Goal: Navigation & Orientation: Find specific page/section

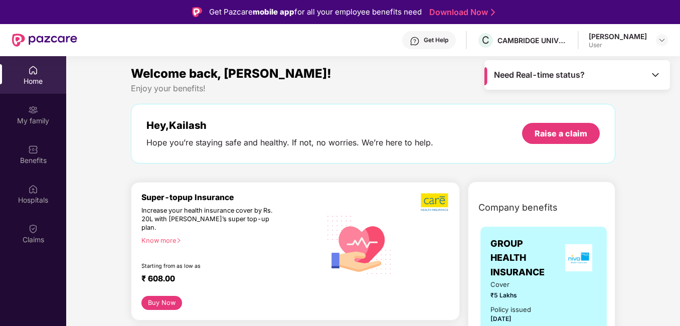
click at [33, 81] on div "Home" at bounding box center [33, 81] width 66 height 10
click at [30, 156] on div "Benefits" at bounding box center [33, 160] width 66 height 10
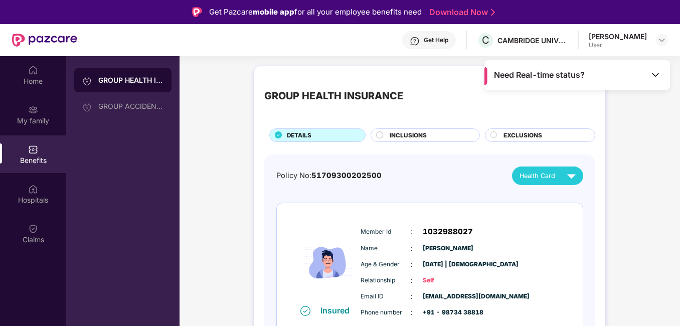
drag, startPoint x: 678, startPoint y: 69, endPoint x: 677, endPoint y: 116, distance: 46.6
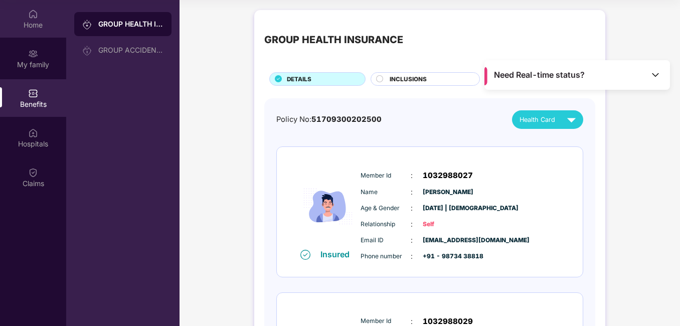
click at [32, 16] on img at bounding box center [33, 14] width 10 height 10
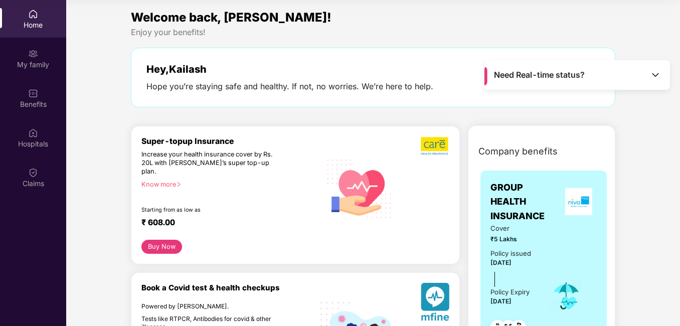
click at [664, 63] on div "Need Real-time status?" at bounding box center [577, 75] width 186 height 30
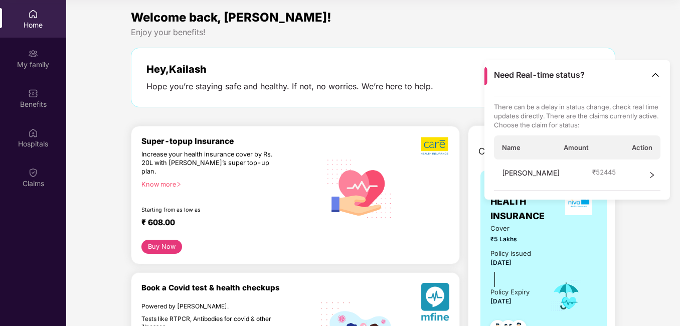
click at [650, 175] on icon "right" at bounding box center [651, 174] width 7 height 7
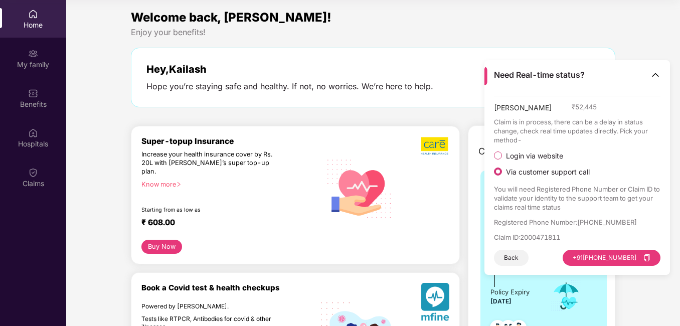
click at [435, 30] on div "Enjoy your benefits!" at bounding box center [373, 32] width 484 height 11
click at [512, 258] on button "Back" at bounding box center [511, 258] width 35 height 16
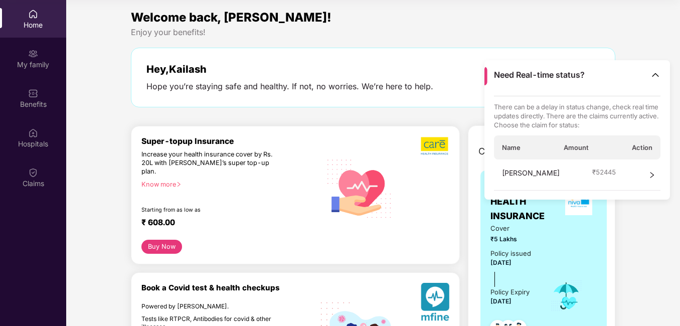
click at [654, 77] on img at bounding box center [655, 75] width 10 height 10
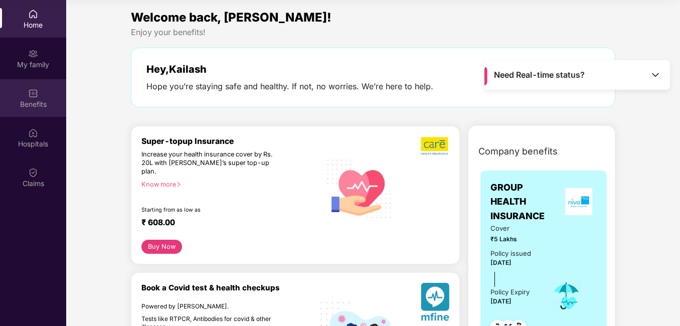
click at [30, 100] on div "Benefits" at bounding box center [33, 104] width 66 height 10
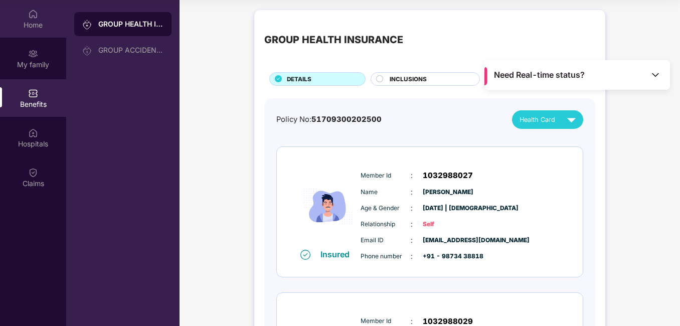
click at [31, 18] on img at bounding box center [33, 14] width 10 height 10
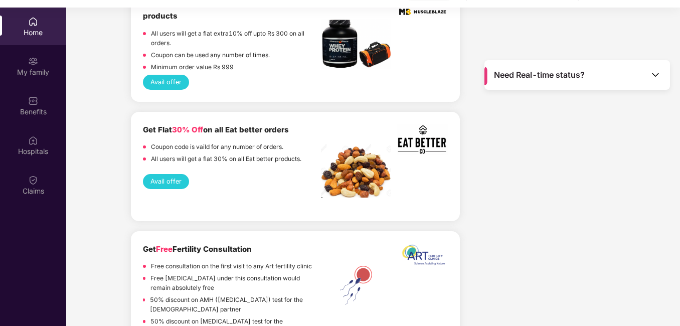
scroll to position [56, 0]
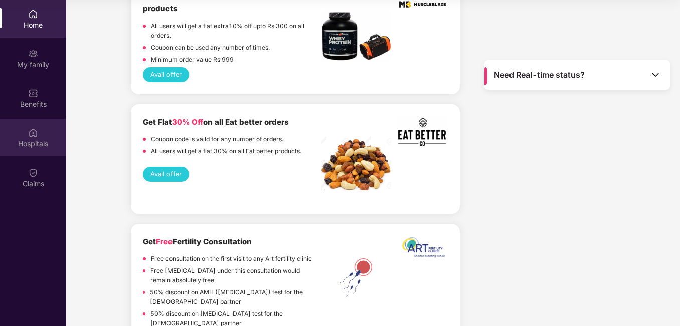
click at [33, 134] on img at bounding box center [33, 133] width 10 height 10
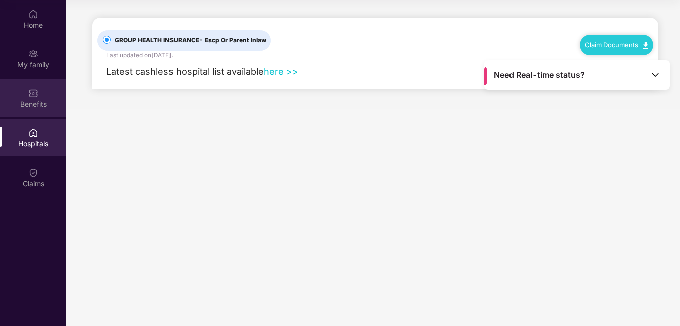
click at [33, 96] on img at bounding box center [33, 93] width 10 height 10
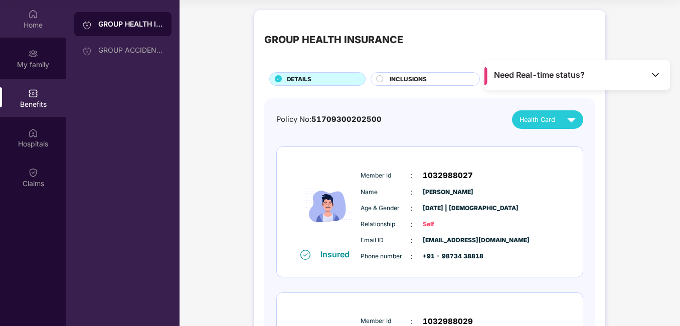
click at [34, 19] on div "Home" at bounding box center [33, 19] width 66 height 38
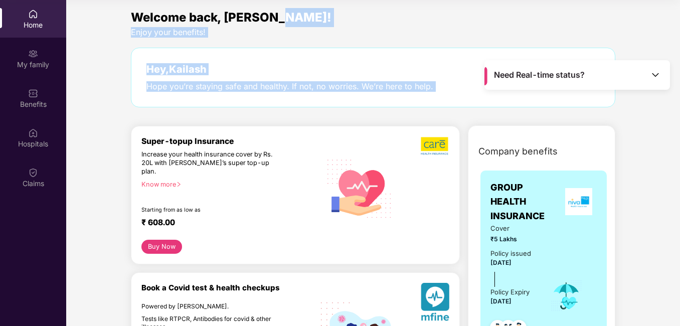
drag, startPoint x: 678, startPoint y: 18, endPoint x: 679, endPoint y: 73, distance: 55.7
click at [679, 73] on div "Home My family Benefits Hospitals Claims Need Real-time status? Welcome back, […" at bounding box center [340, 163] width 680 height 326
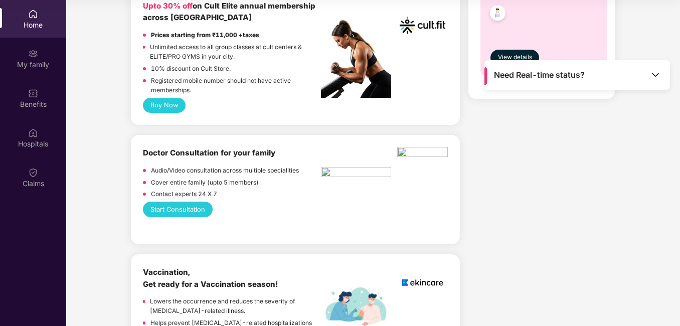
drag, startPoint x: 643, startPoint y: 142, endPoint x: 679, endPoint y: 90, distance: 63.8
click at [679, 90] on div "Home My family Benefits Hospitals Claims Need Real-time status? Welcome back, […" at bounding box center [340, 163] width 680 height 326
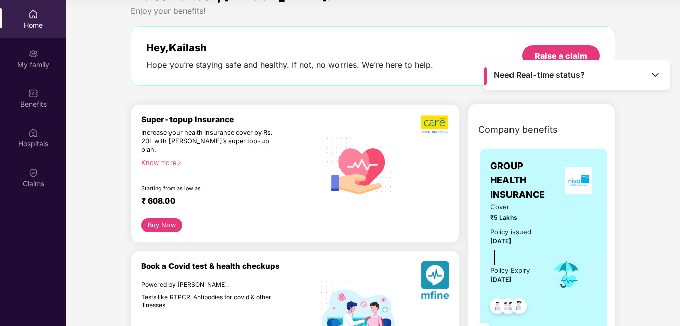
scroll to position [0, 0]
